Goal: Transaction & Acquisition: Purchase product/service

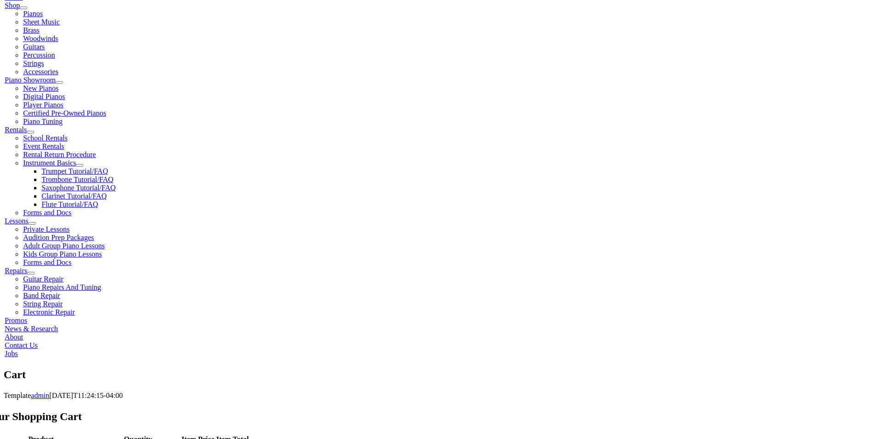
scroll to position [230, 0]
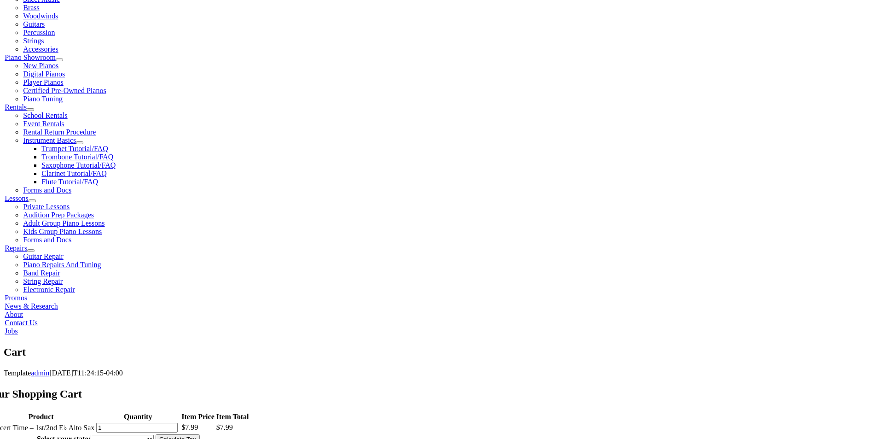
click at [154, 434] on select "Alabama Alaska Arizona Arkansas California Colorado Connecticut Delaware D. C. …" at bounding box center [122, 438] width 63 height 9
select select "PA"
click at [154, 434] on select "Alabama Alaska Arizona Arkansas California Colorado Connecticut Delaware D. C. …" at bounding box center [122, 438] width 63 height 9
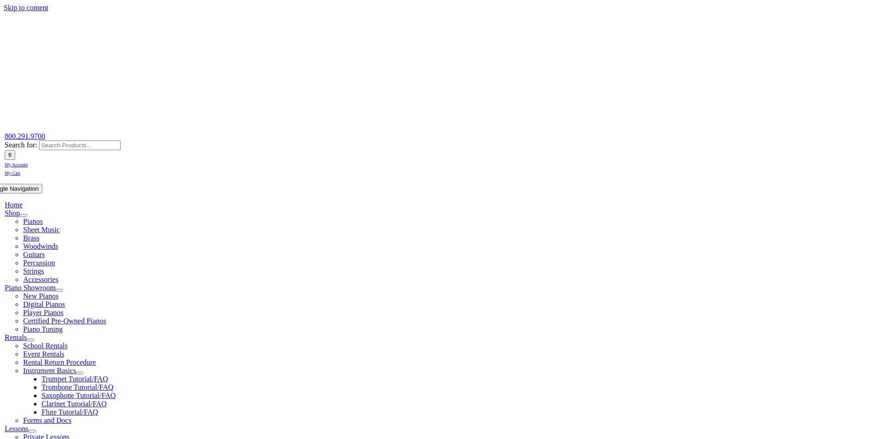
select select "PA"
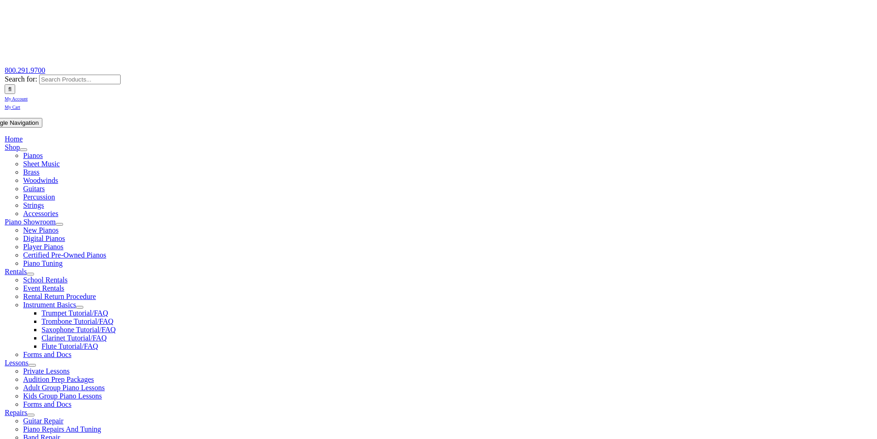
scroll to position [92, 0]
